Goal: Task Accomplishment & Management: Manage account settings

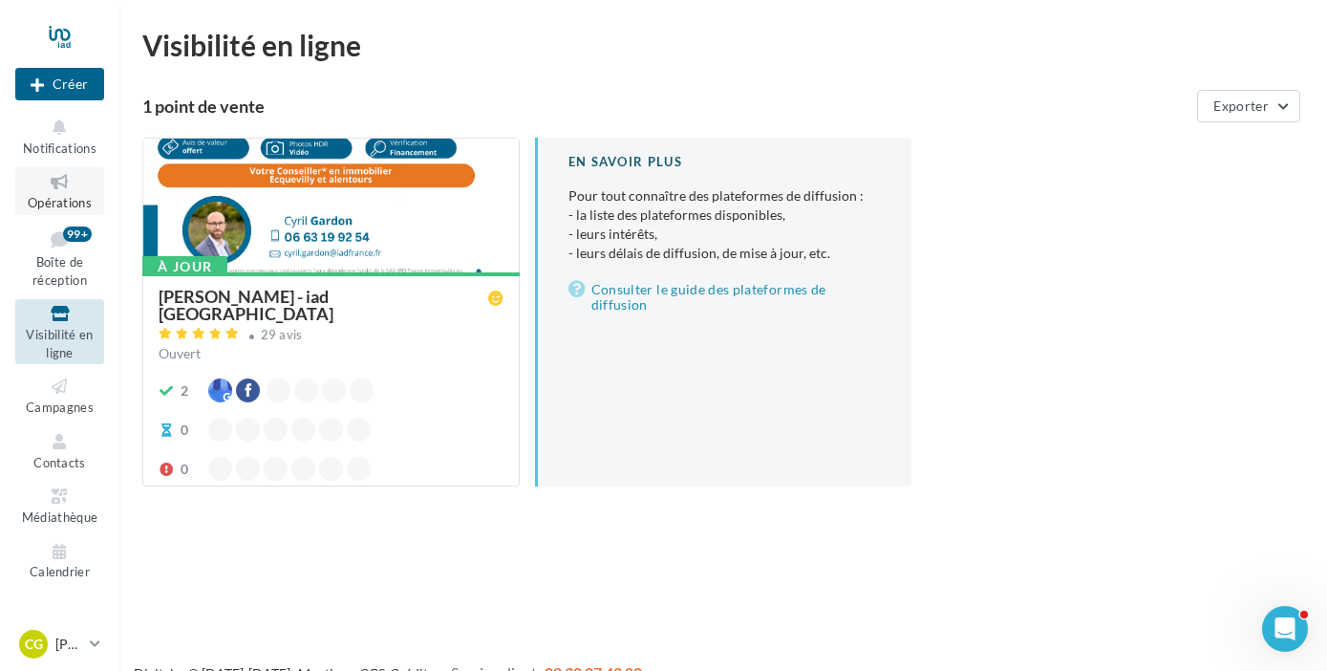
click at [55, 195] on link "Opérations" at bounding box center [59, 190] width 89 height 47
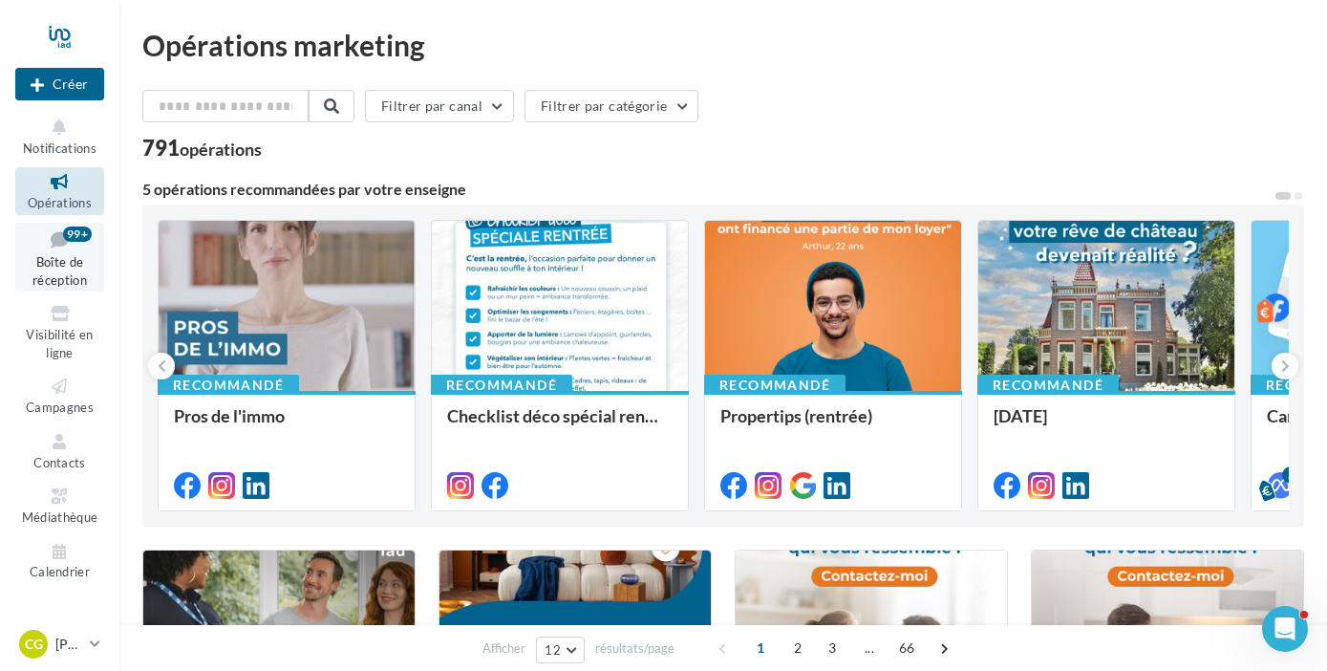
click at [65, 253] on link "Boîte de réception 99+" at bounding box center [59, 258] width 89 height 70
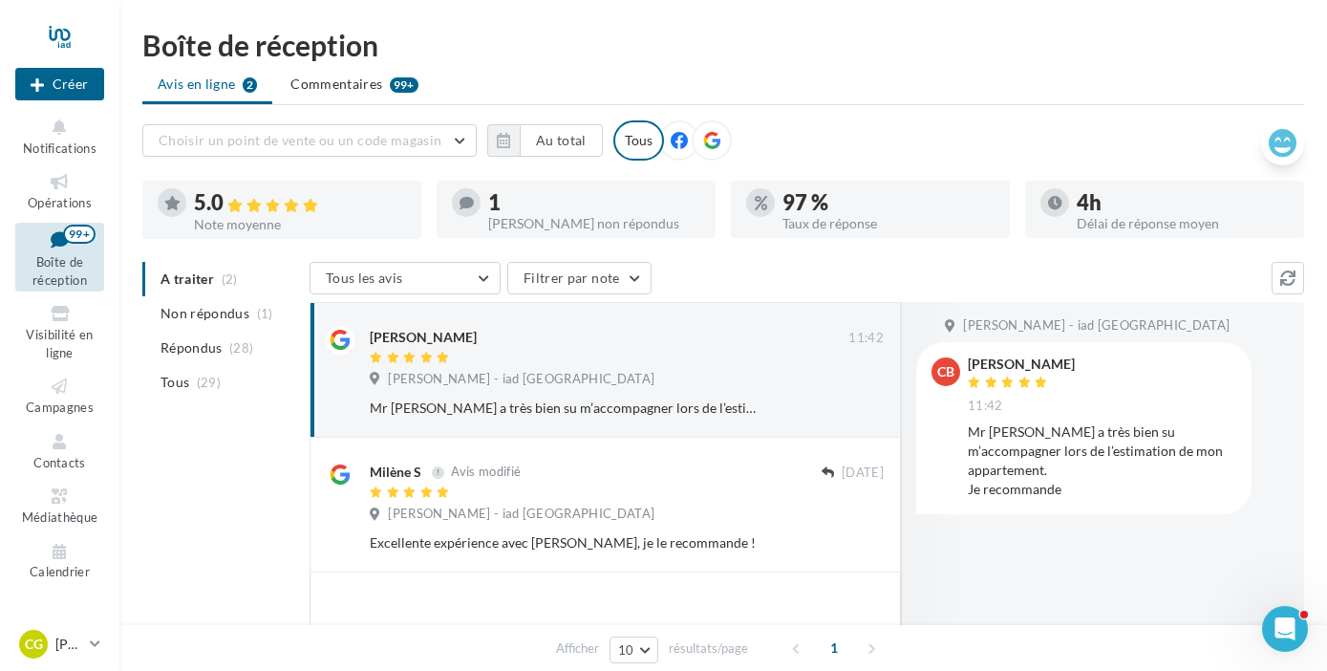
click at [1284, 148] on icon at bounding box center [1283, 143] width 28 height 29
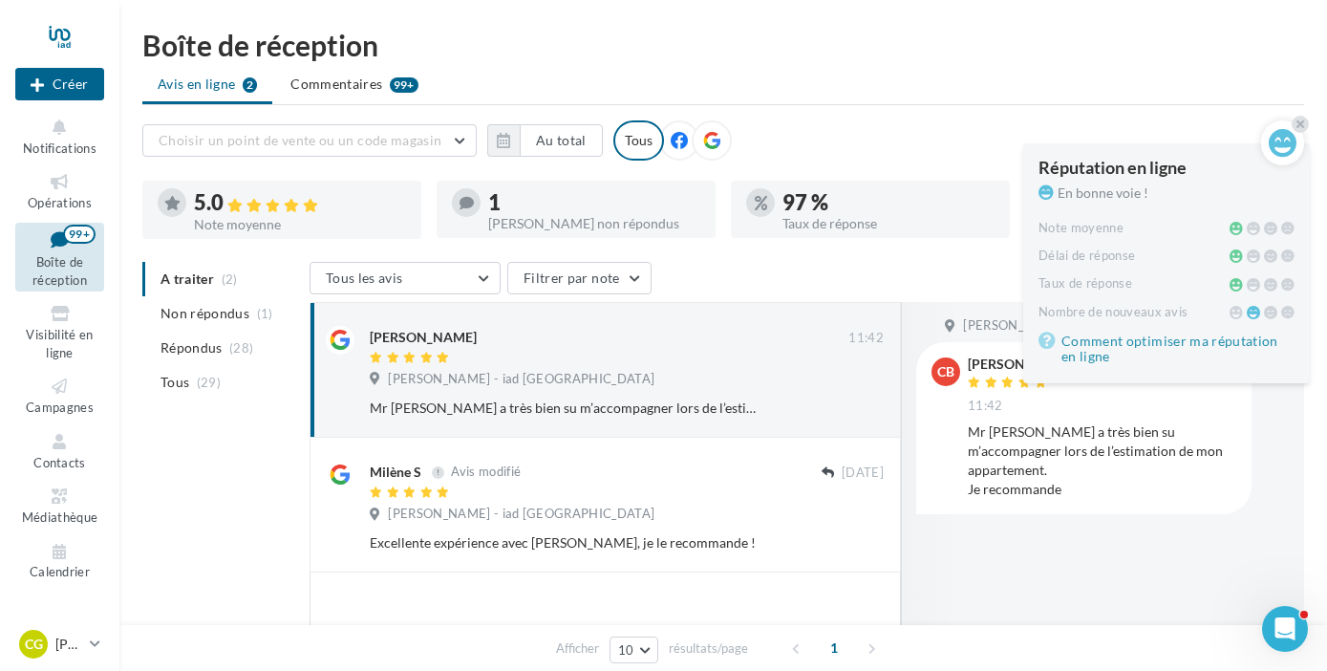
click at [952, 97] on ul "Avis en ligne 2 Commentaires 99+" at bounding box center [723, 86] width 1162 height 38
click at [1112, 562] on div "[PERSON_NAME] - iad France CB [PERSON_NAME] 11:42 Mr [PERSON_NAME] a très bien …" at bounding box center [1102, 484] width 403 height 365
click at [706, 130] on div at bounding box center [712, 140] width 40 height 40
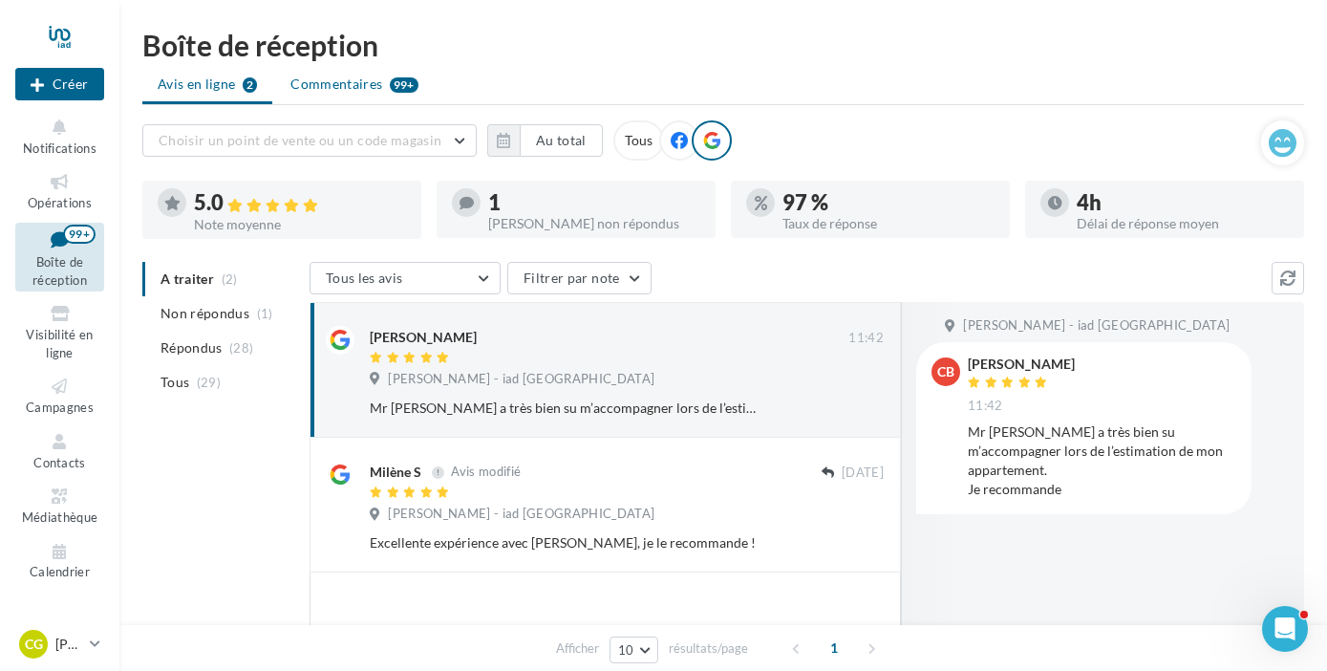
click at [318, 85] on span "Commentaires" at bounding box center [336, 84] width 92 height 19
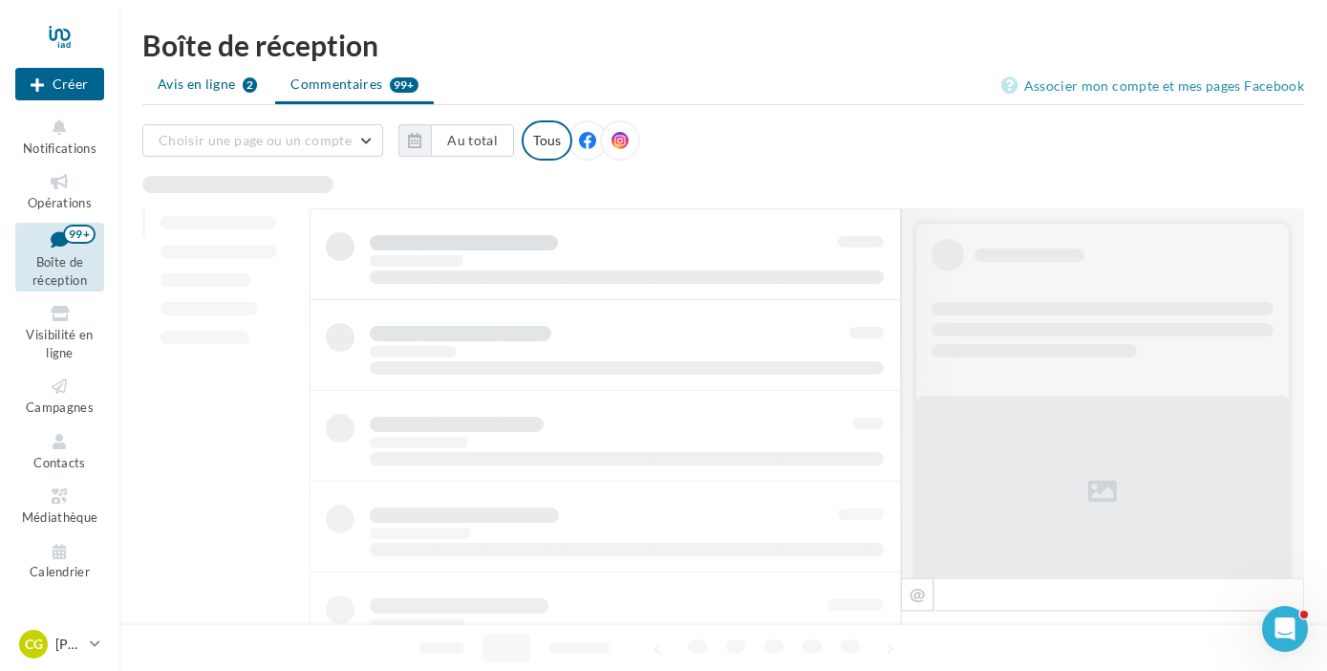
click at [162, 84] on span "Avis en ligne" at bounding box center [197, 84] width 78 height 19
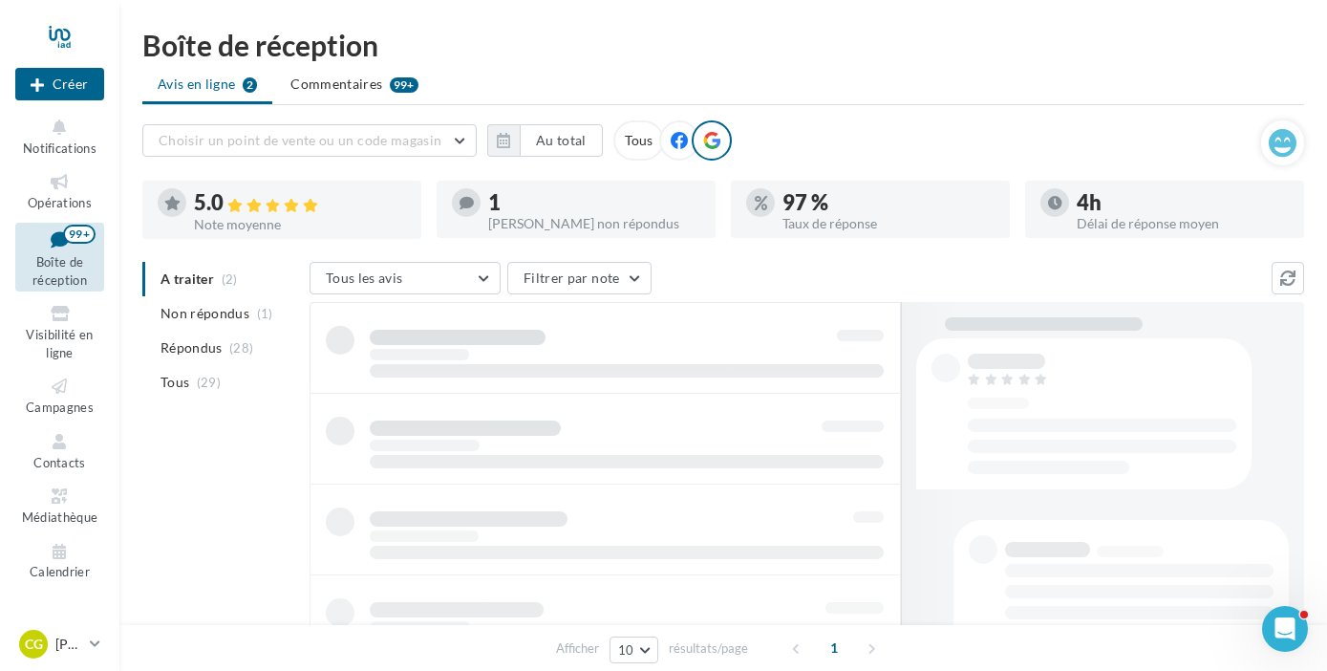
scroll to position [181, 0]
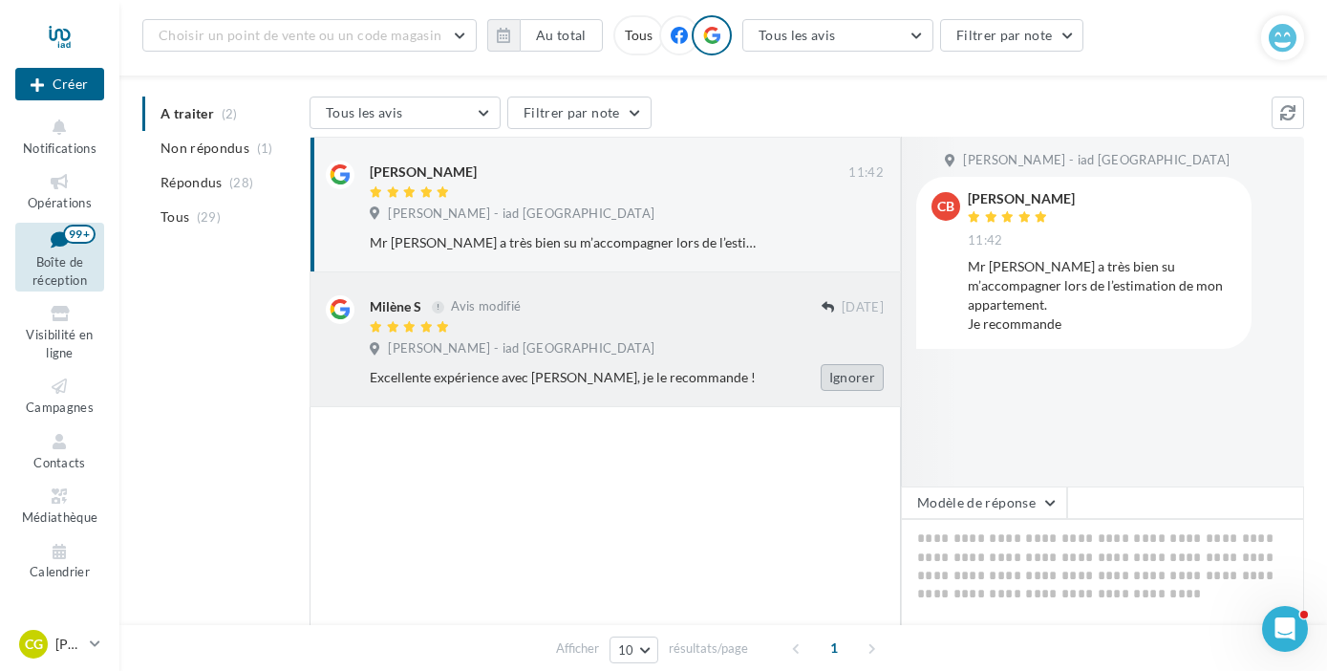
click at [845, 386] on button "Ignorer" at bounding box center [852, 377] width 63 height 27
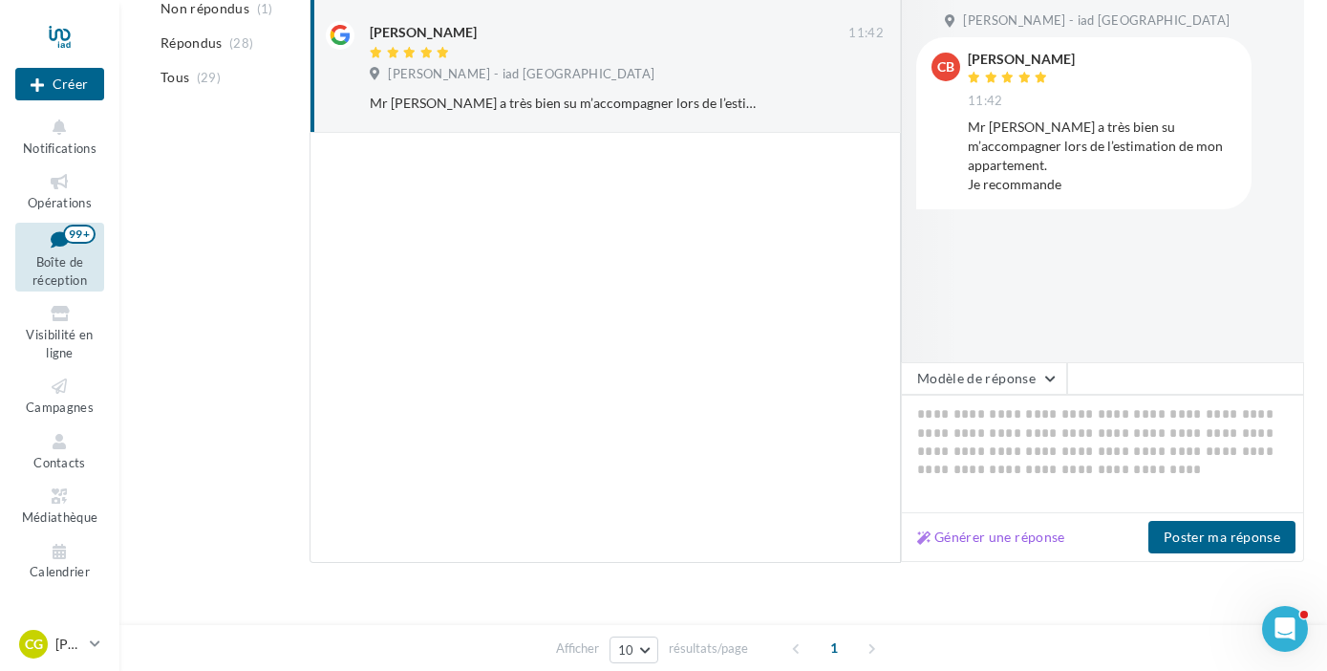
scroll to position [0, 0]
